Goal: Task Accomplishment & Management: Use online tool/utility

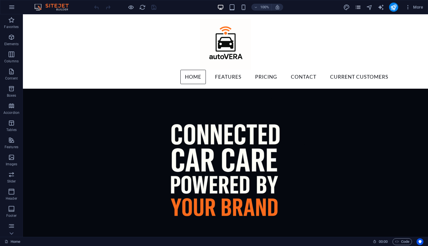
click at [361, 9] on icon "pages" at bounding box center [358, 7] width 7 height 7
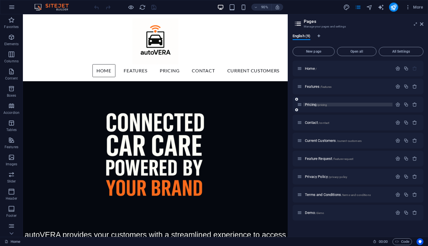
click at [311, 105] on span "Pricing /pricing" at bounding box center [316, 105] width 22 height 4
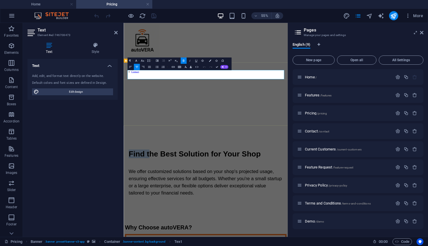
drag, startPoint x: 189, startPoint y: 119, endPoint x: 147, endPoint y: 123, distance: 42.5
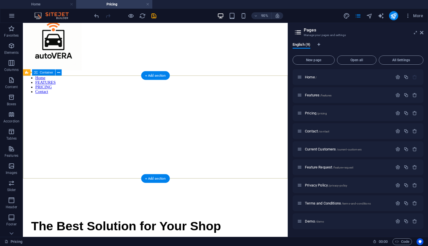
scroll to position [13, 0]
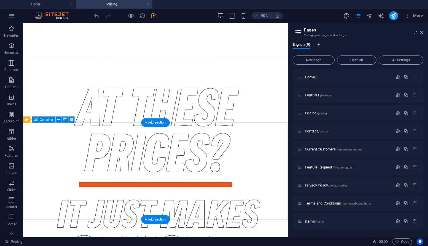
scroll to position [729, 0]
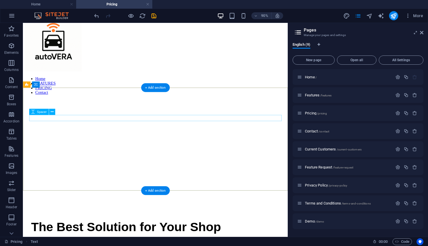
scroll to position [0, 0]
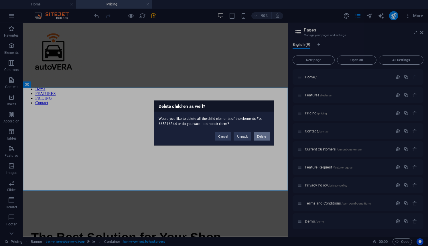
click at [263, 138] on button "Delete" at bounding box center [262, 136] width 16 height 9
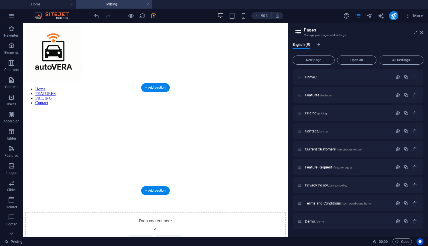
click at [226, 119] on figure at bounding box center [170, 119] width 290 height 0
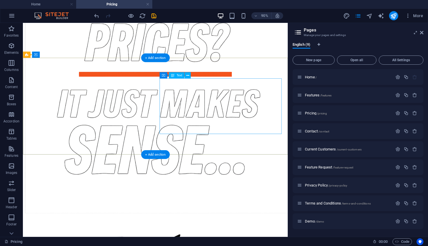
scroll to position [686, 0]
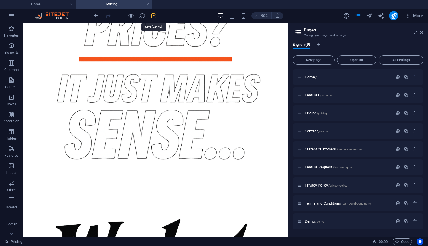
click at [156, 16] on icon "save" at bounding box center [154, 16] width 7 height 7
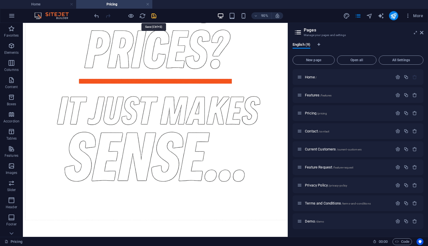
scroll to position [700, 0]
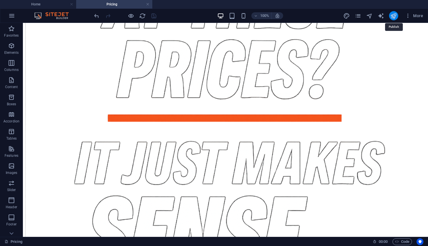
click at [396, 15] on icon "publish" at bounding box center [393, 16] width 7 height 7
